Goal: Check status: Check status

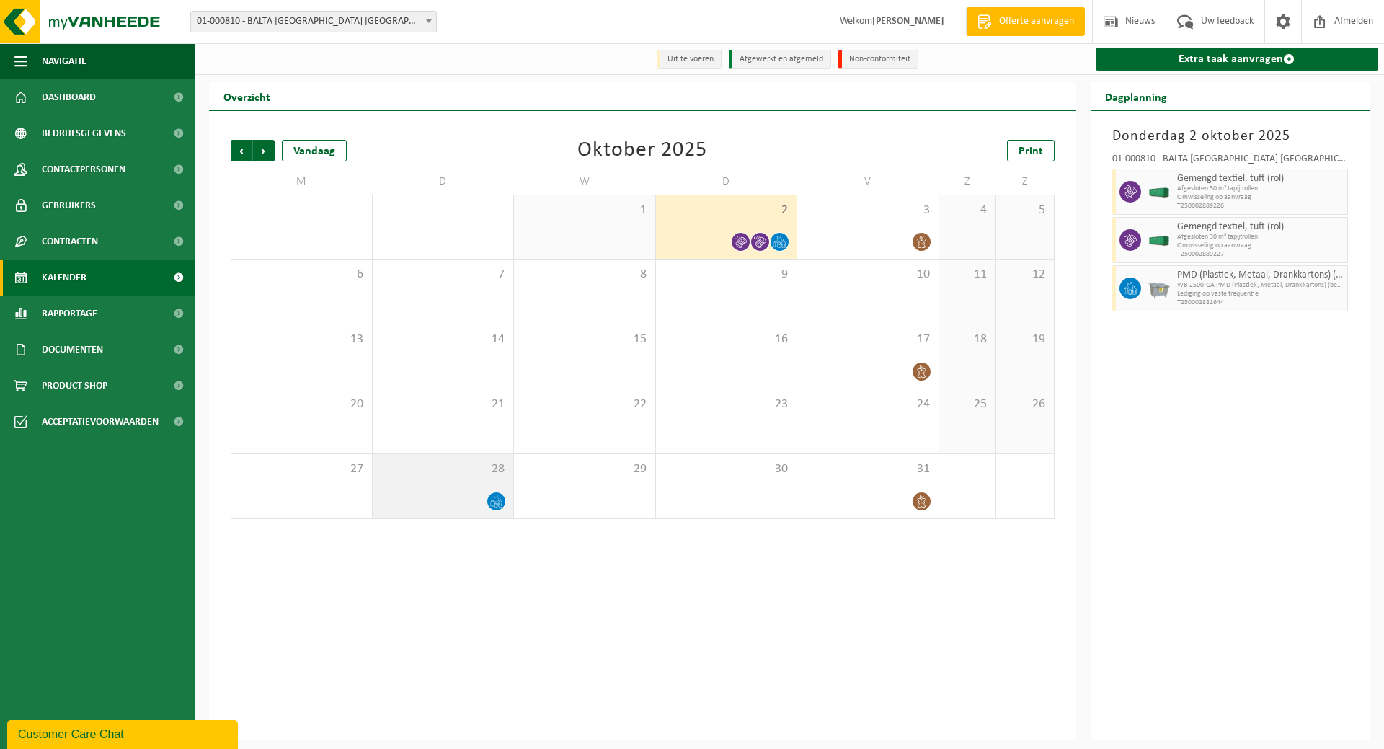
click at [479, 477] on span "28" at bounding box center [443, 469] width 127 height 16
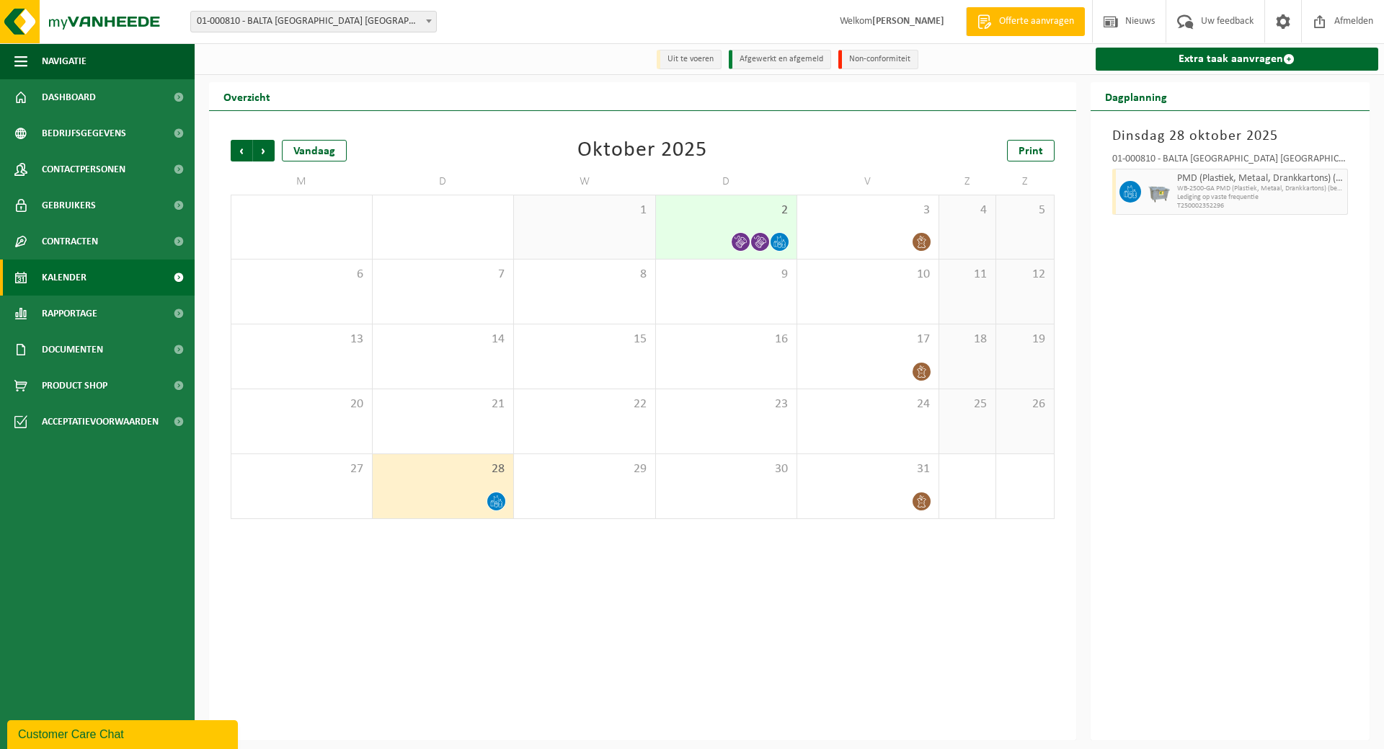
click at [108, 273] on link "Kalender" at bounding box center [97, 277] width 195 height 36
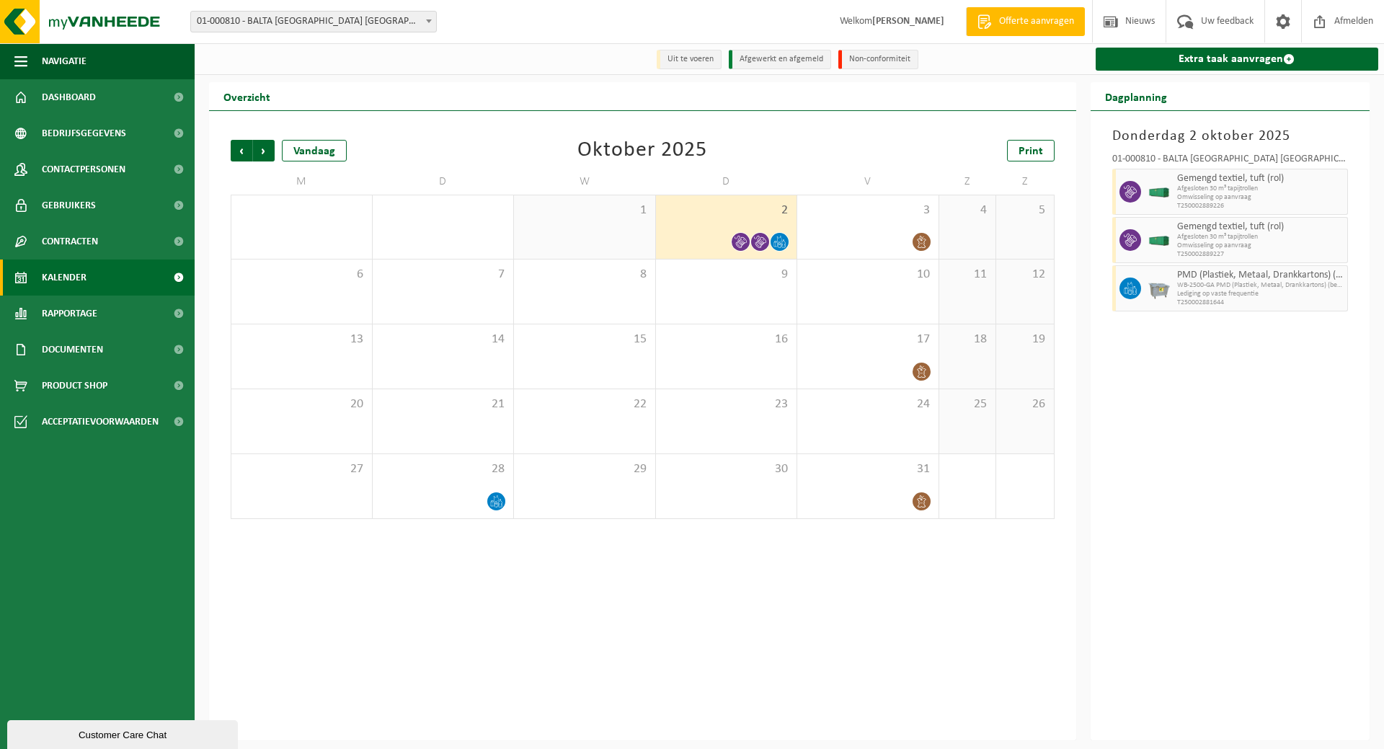
click at [697, 238] on div at bounding box center [726, 241] width 127 height 19
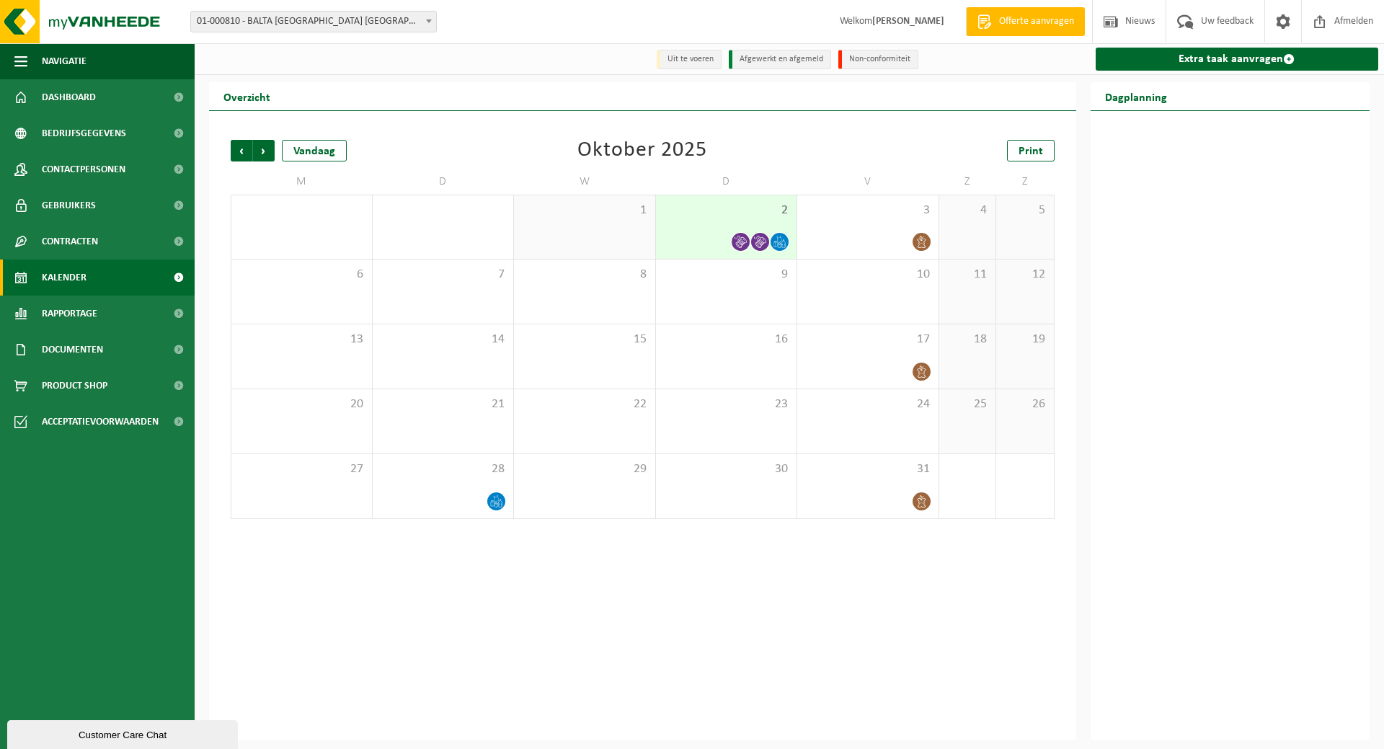
click at [755, 225] on div "2" at bounding box center [726, 226] width 141 height 63
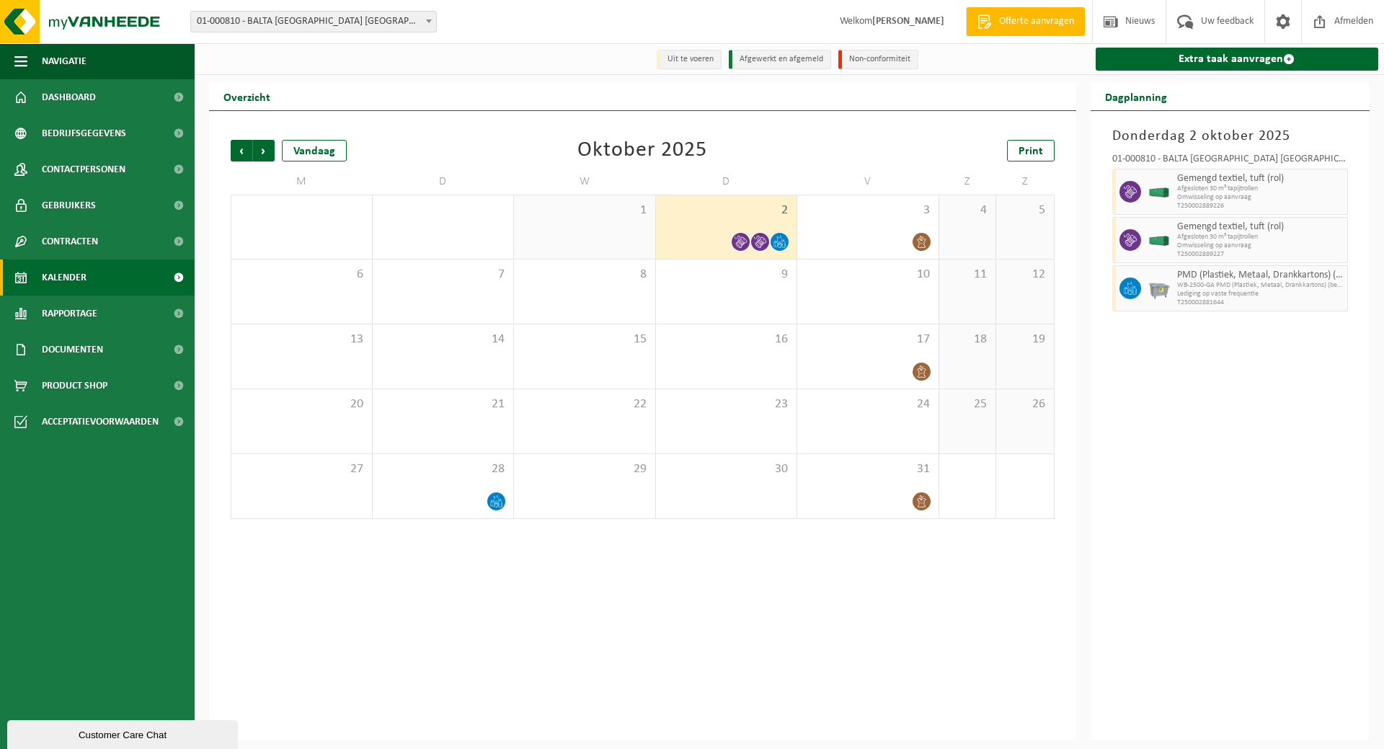
click at [1215, 325] on div "Donderdag 2 oktober 2025 01-000810 - BALTA OUDENAARDE NV - OUDENAARDE Gemengd t…" at bounding box center [1230, 425] width 280 height 629
click at [1348, 25] on span "Afmelden" at bounding box center [1353, 21] width 46 height 43
